Goal: Information Seeking & Learning: Learn about a topic

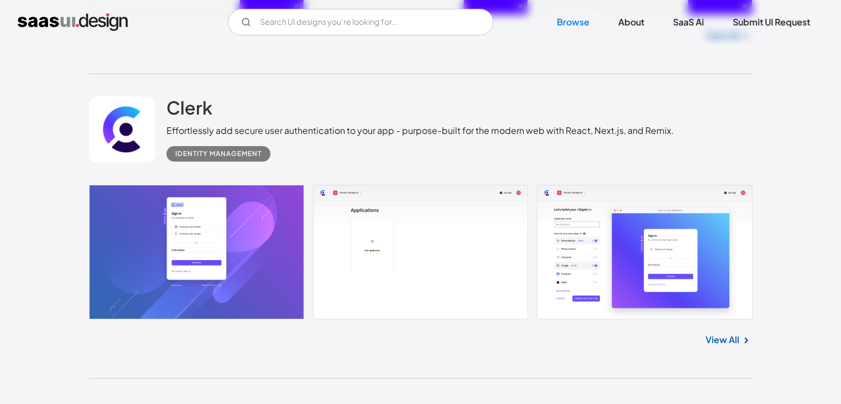
scroll to position [29203, 0]
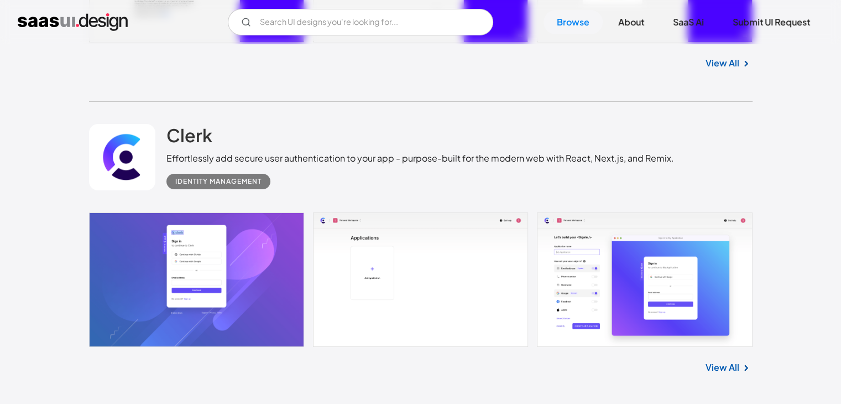
click at [742, 370] on img at bounding box center [745, 367] width 13 height 13
click at [716, 368] on link "View All" at bounding box center [722, 366] width 34 height 13
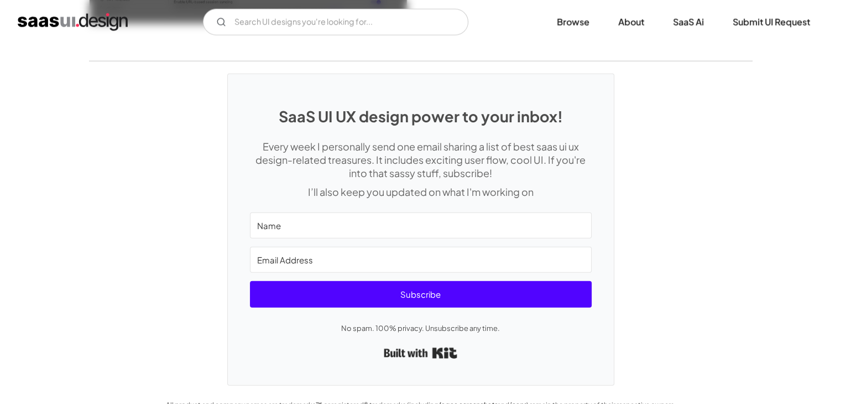
scroll to position [3120, 0]
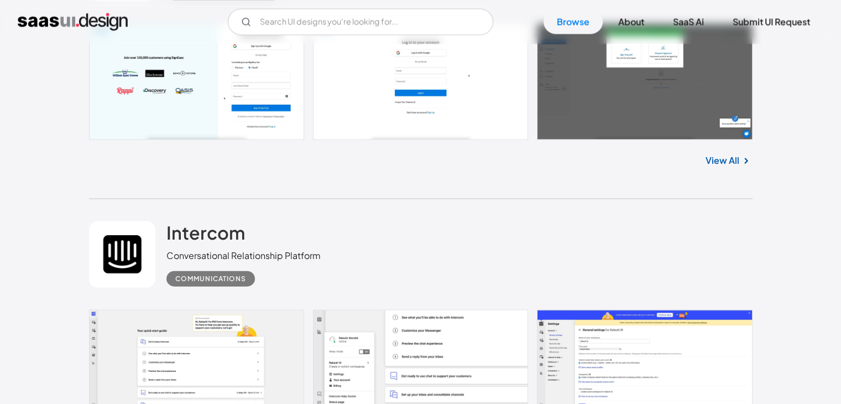
scroll to position [19151, 0]
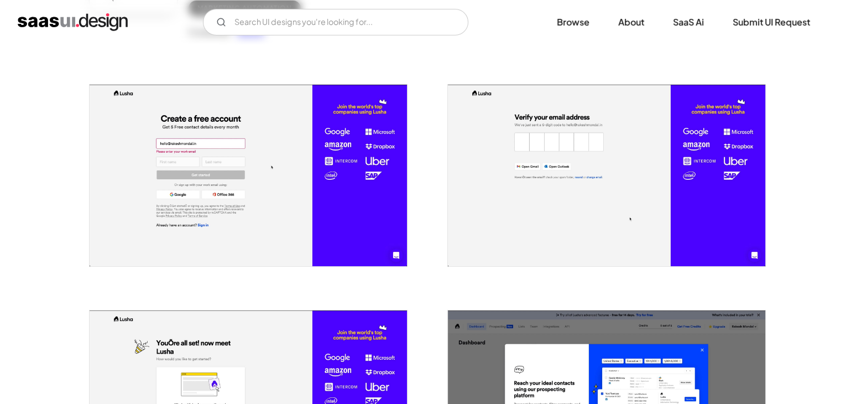
scroll to position [221, 0]
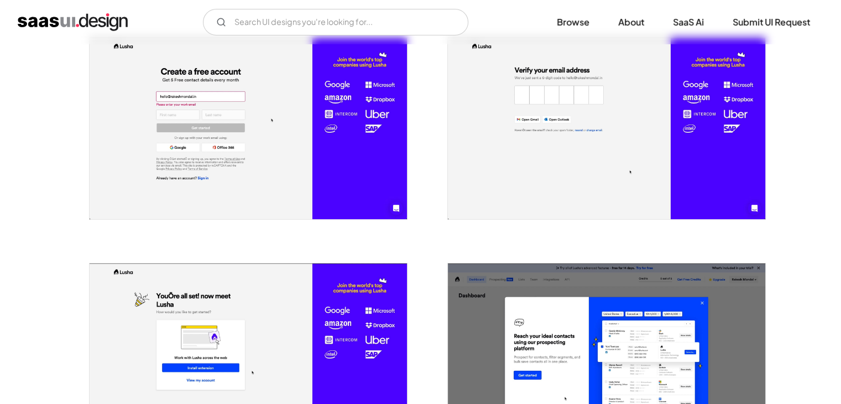
click at [656, 234] on div at bounding box center [600, 347] width 332 height 226
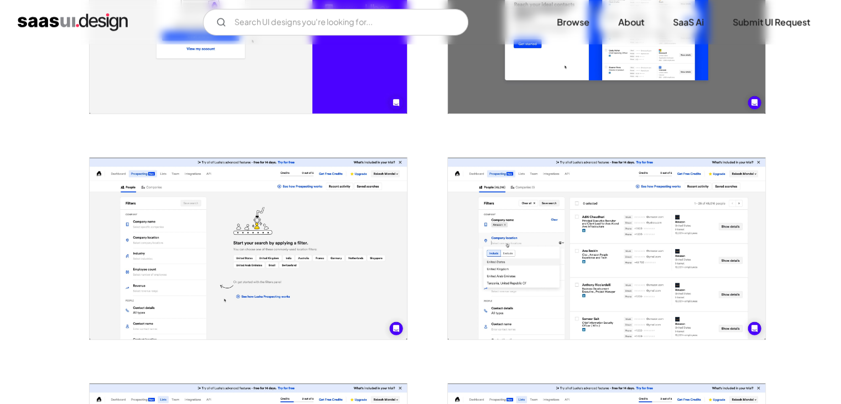
scroll to position [553, 0]
